Goal: Check status: Check status

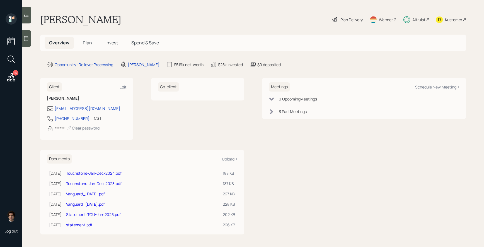
click at [111, 42] on span "Invest" at bounding box center [111, 43] width 13 height 6
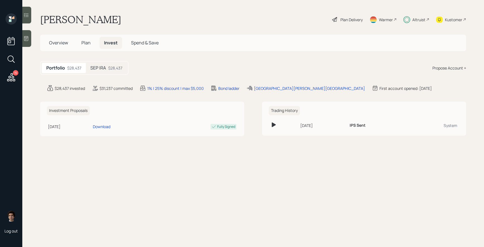
click at [108, 68] on div "$28,437" at bounding box center [115, 68] width 14 height 6
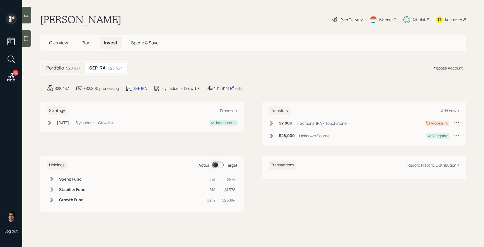
click at [224, 86] on div "10129141" at bounding box center [224, 88] width 20 height 6
